Goal: Information Seeking & Learning: Learn about a topic

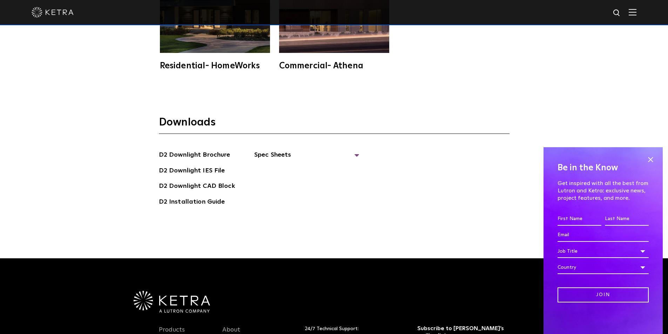
scroll to position [2029, 0]
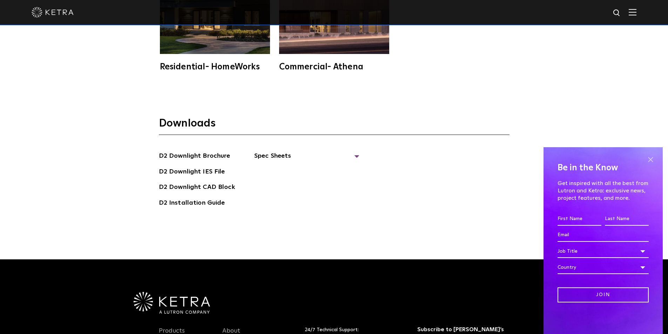
click at [648, 161] on span at bounding box center [650, 159] width 11 height 11
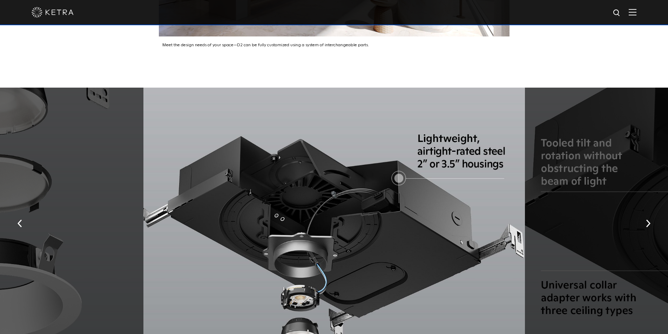
scroll to position [1362, 0]
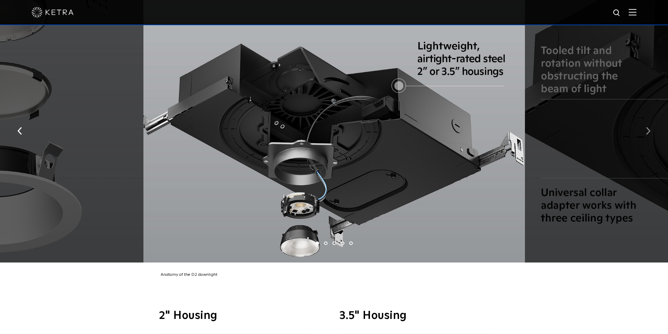
click at [649, 127] on img "button" at bounding box center [648, 131] width 5 height 8
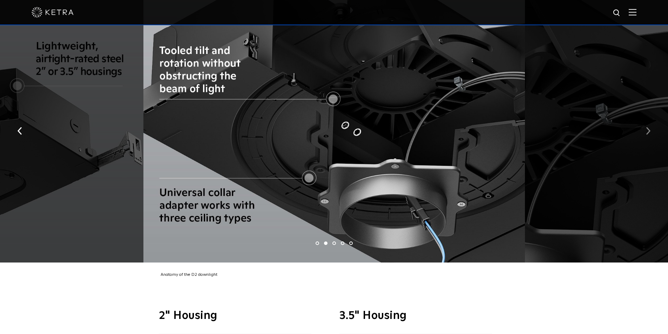
click at [649, 127] on img "button" at bounding box center [648, 131] width 5 height 8
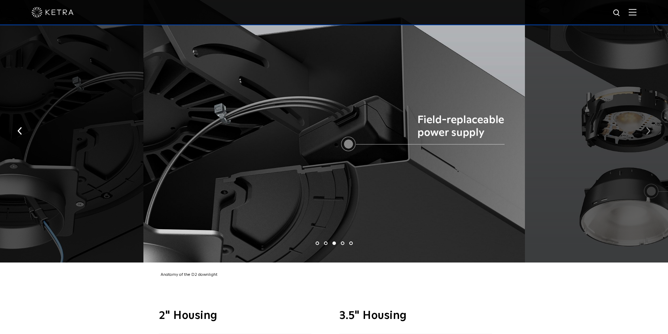
click at [649, 127] on img "button" at bounding box center [648, 131] width 5 height 8
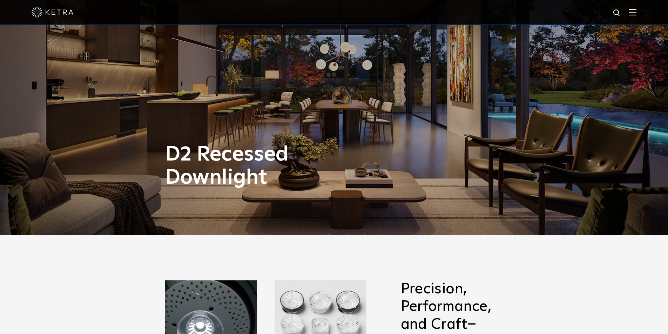
scroll to position [0, 0]
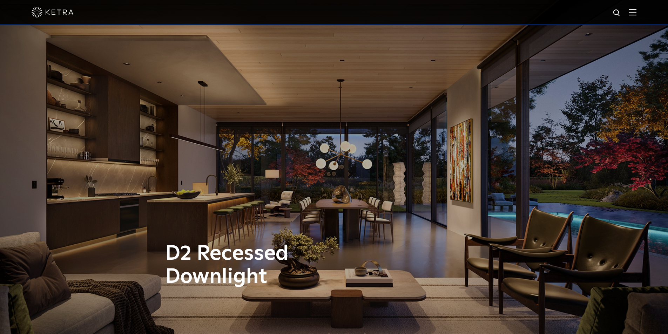
click at [637, 13] on img at bounding box center [633, 12] width 8 height 7
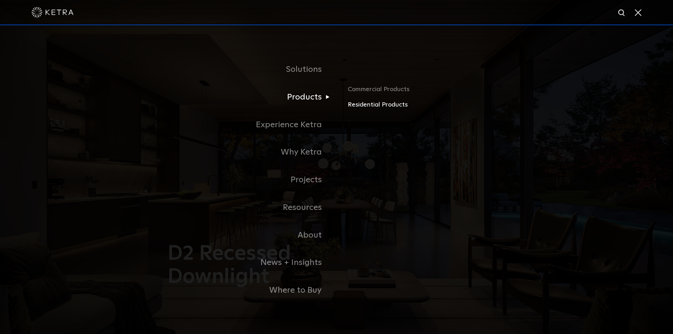
click at [369, 106] on link "Residential Products" at bounding box center [430, 105] width 164 height 10
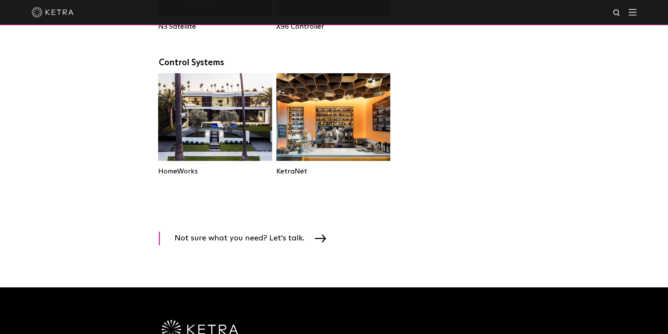
scroll to position [947, 0]
